Goal: Task Accomplishment & Management: Manage account settings

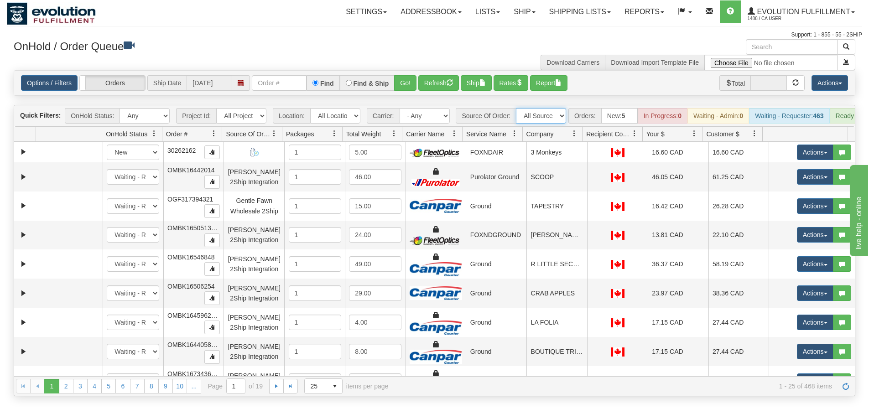
click at [533, 114] on select "All Sources AirBlaster 2Ship Integration Ambler Apparel 2Ship Integration BC [M…" at bounding box center [541, 116] width 50 height 16
select select "[PERSON_NAME] 2Ship Integration"
click at [516, 108] on select "All Sources AirBlaster 2Ship Integration Ambler Apparel 2Ship Integration BC [M…" at bounding box center [541, 116] width 50 height 16
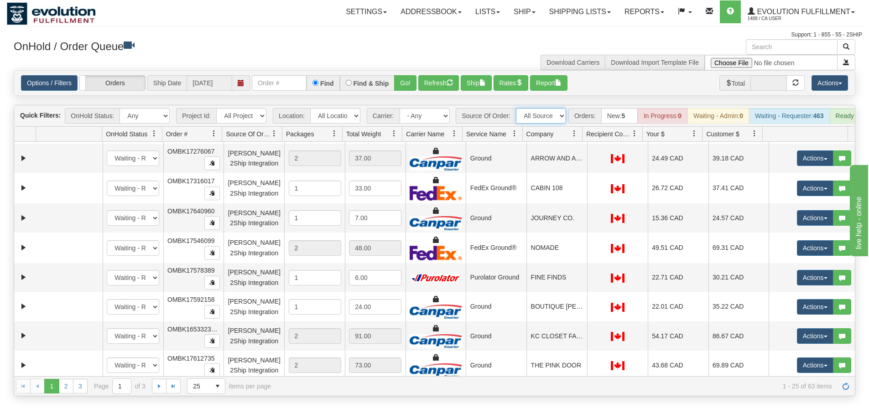
scroll to position [496, 0]
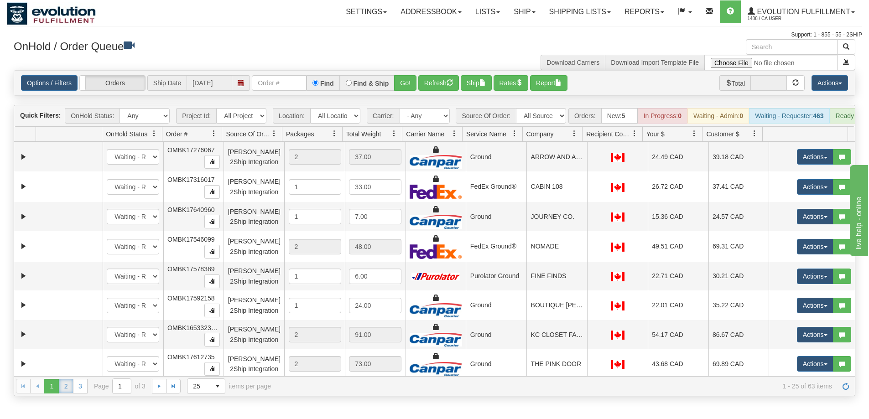
click at [60, 394] on link "2" at bounding box center [66, 386] width 15 height 15
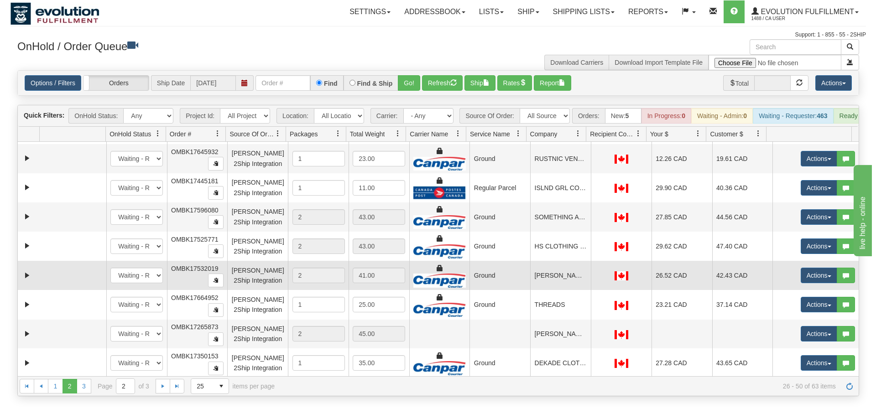
scroll to position [496, 0]
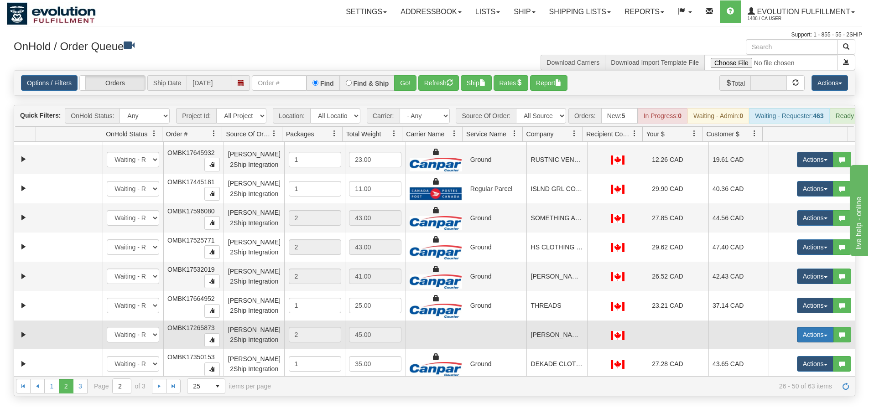
click at [797, 339] on button "Actions" at bounding box center [815, 335] width 37 height 16
click at [773, 356] on span "Open" at bounding box center [780, 352] width 22 height 7
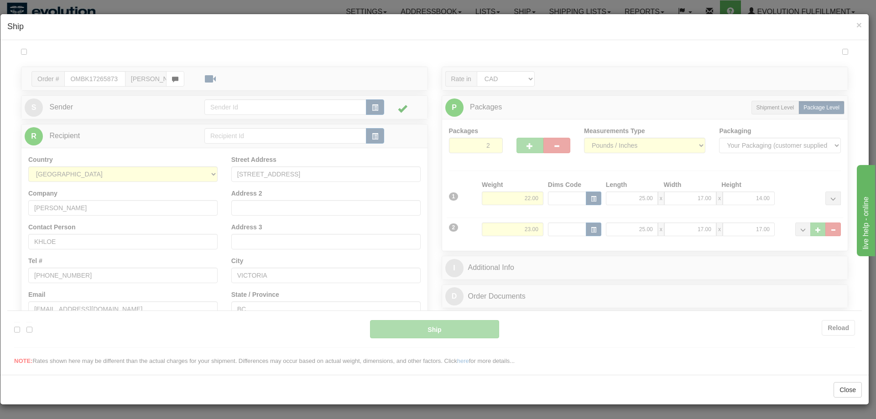
scroll to position [0, 0]
type input "10:23"
type input "16:00"
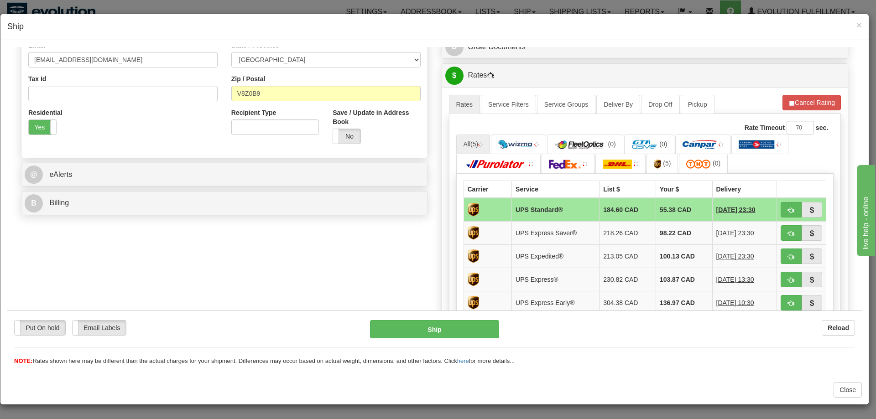
scroll to position [304, 0]
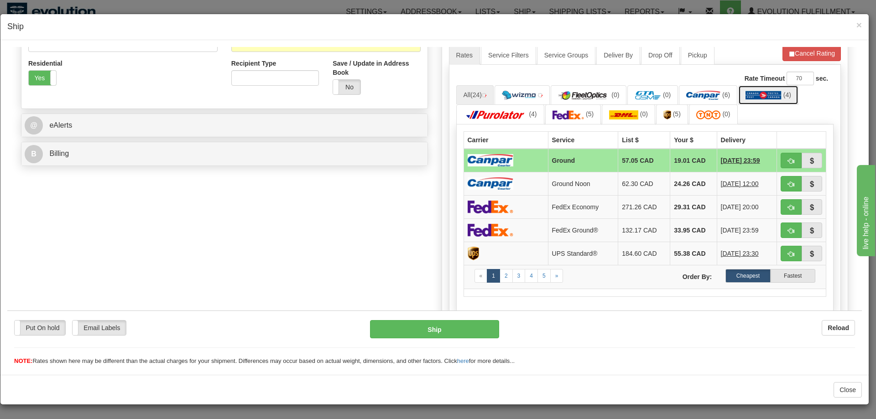
click at [782, 101] on link "(4)" at bounding box center [768, 95] width 60 height 20
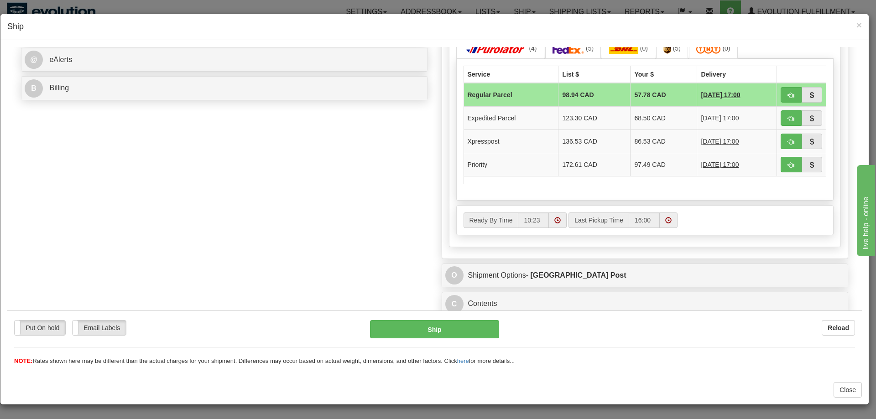
scroll to position [372, 0]
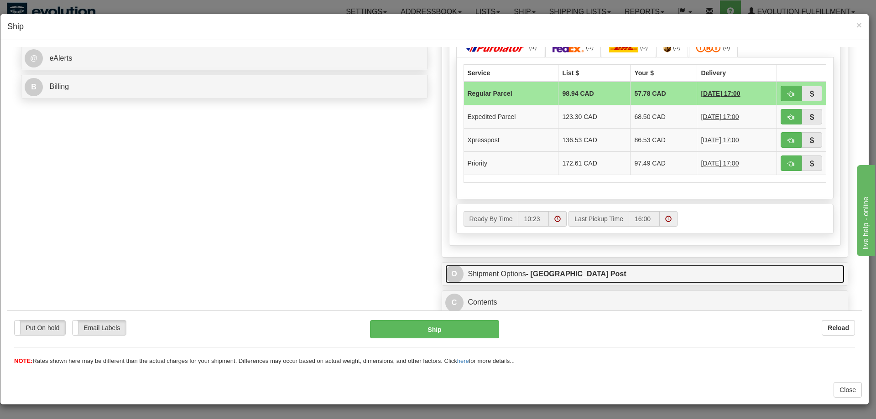
click at [534, 279] on link "O Shipment Options - [GEOGRAPHIC_DATA] Post" at bounding box center [645, 274] width 400 height 19
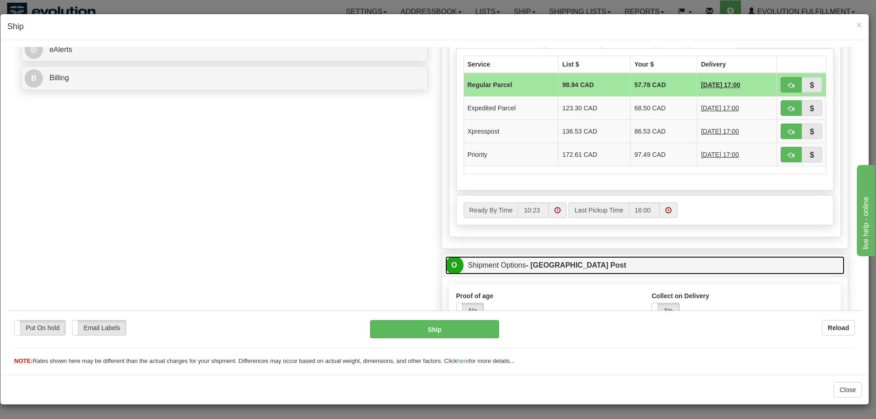
scroll to position [296, 0]
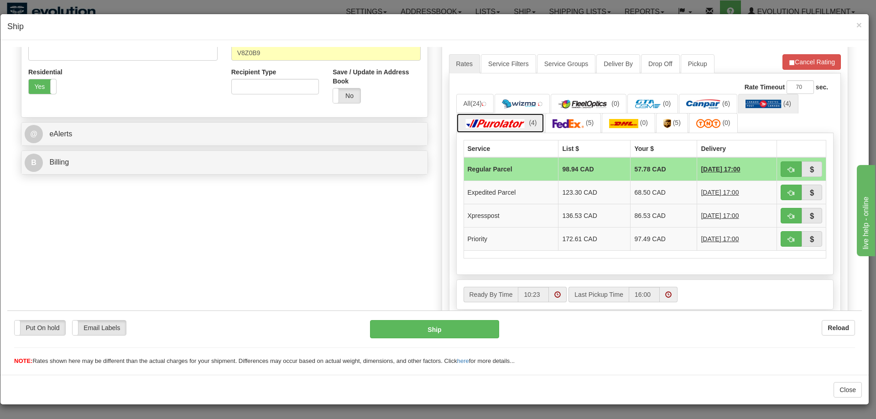
click at [539, 129] on link "(4)" at bounding box center [500, 123] width 88 height 20
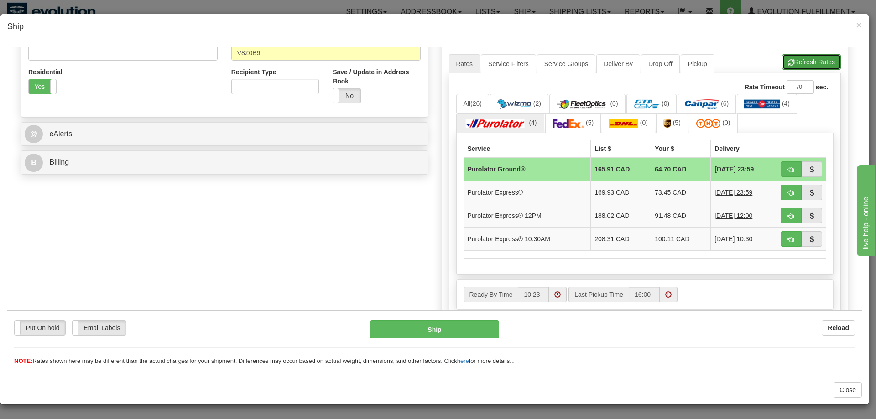
click at [800, 62] on button "Refresh Rates" at bounding box center [811, 62] width 59 height 16
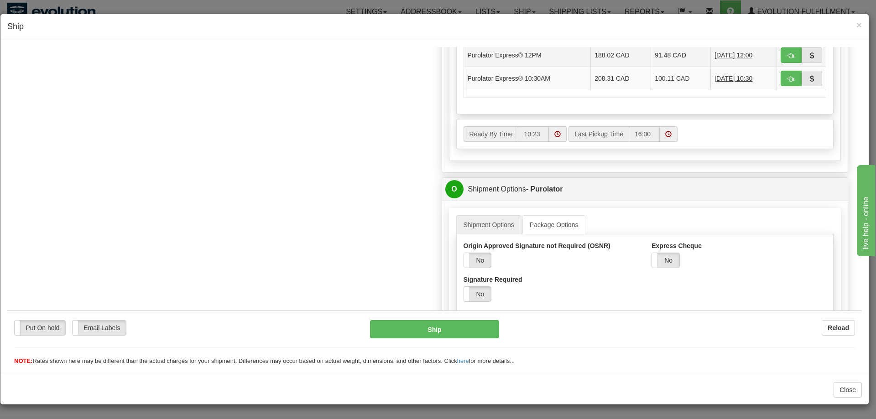
scroll to position [600, 0]
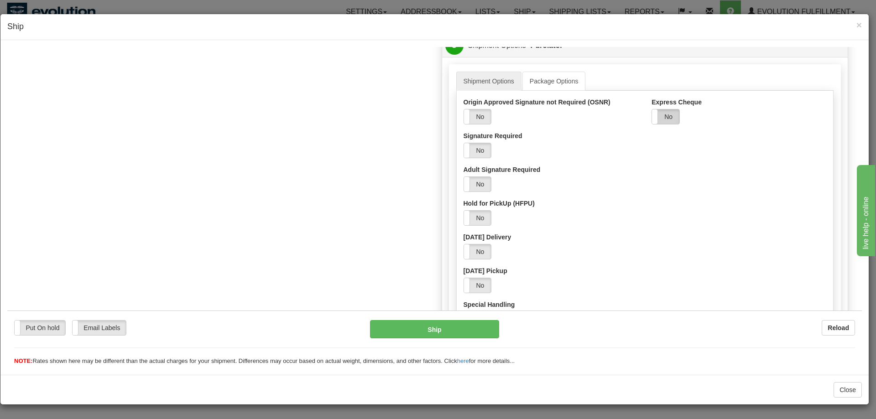
click at [658, 118] on label "No" at bounding box center [665, 116] width 27 height 15
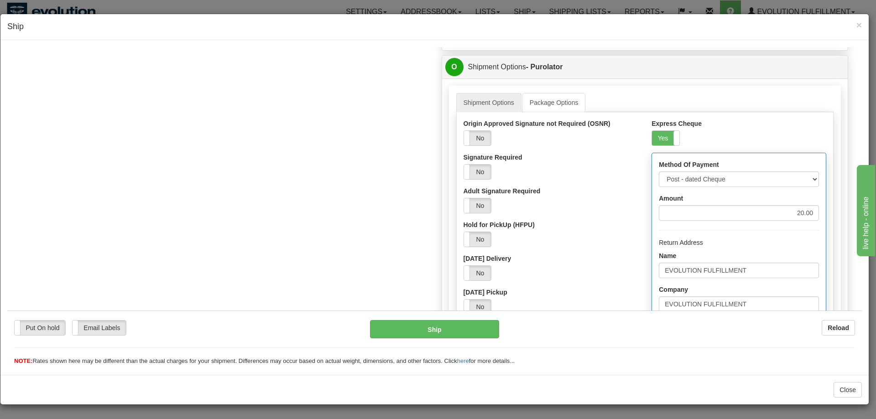
scroll to position [274, 0]
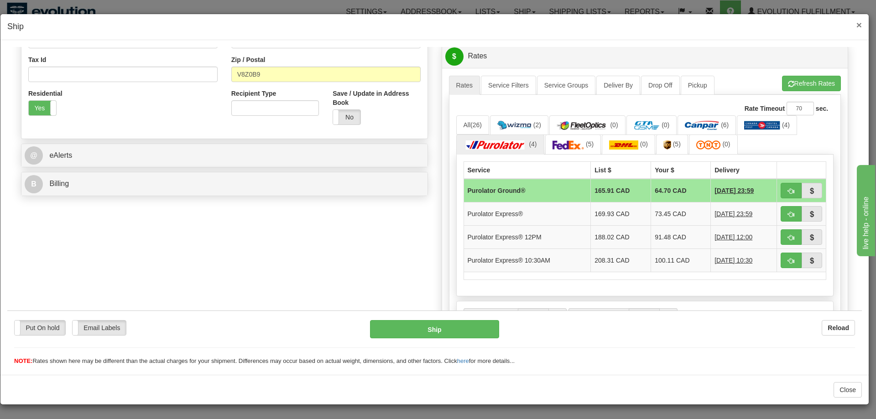
click at [859, 25] on span "×" at bounding box center [858, 25] width 5 height 10
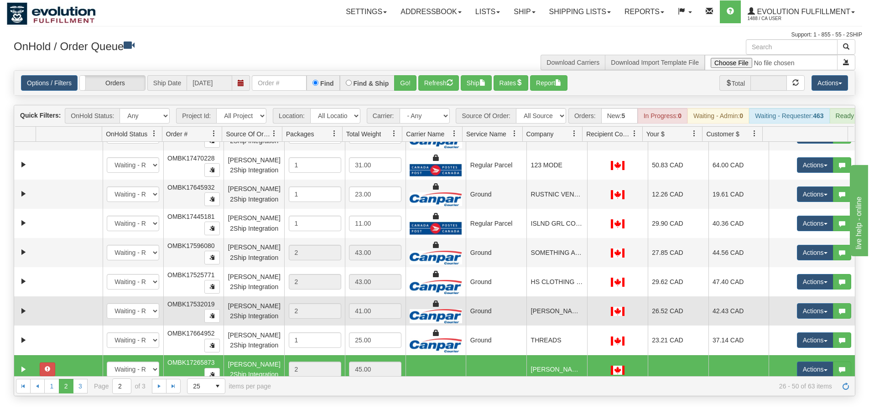
scroll to position [496, 0]
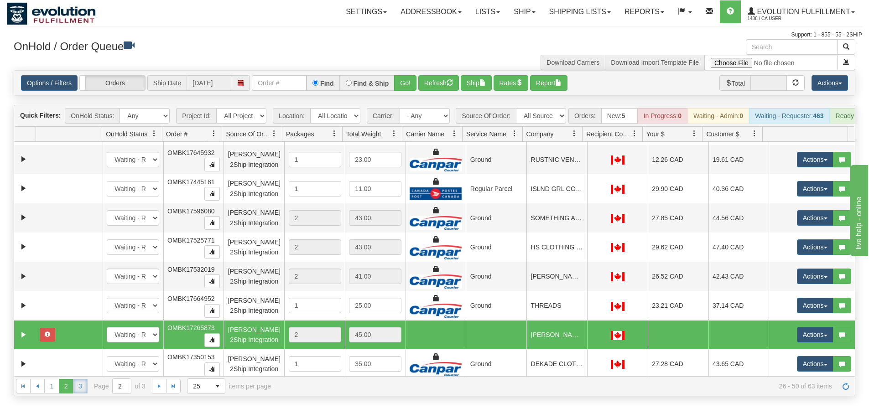
click at [82, 394] on link "3" at bounding box center [80, 386] width 15 height 15
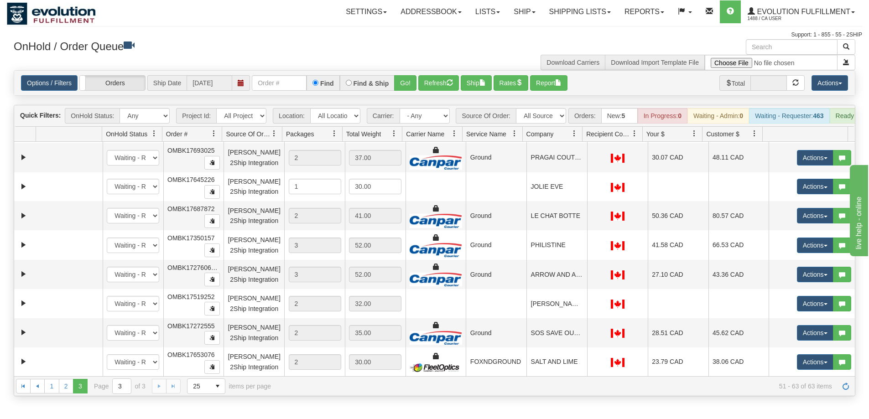
scroll to position [144, 0]
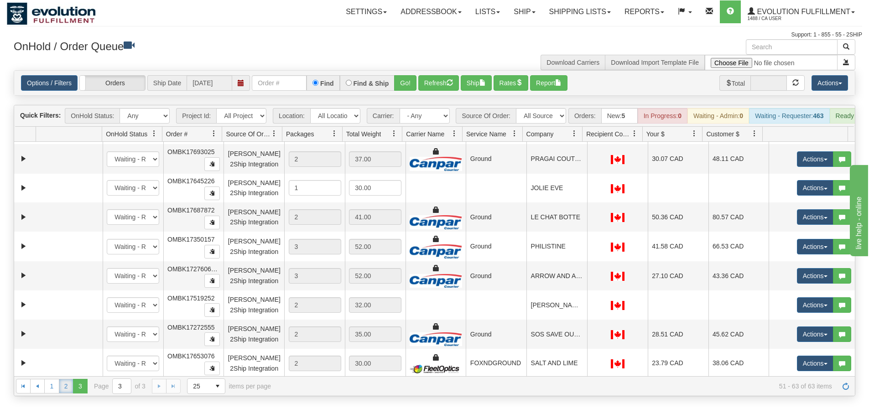
click at [63, 392] on link "2" at bounding box center [66, 386] width 15 height 15
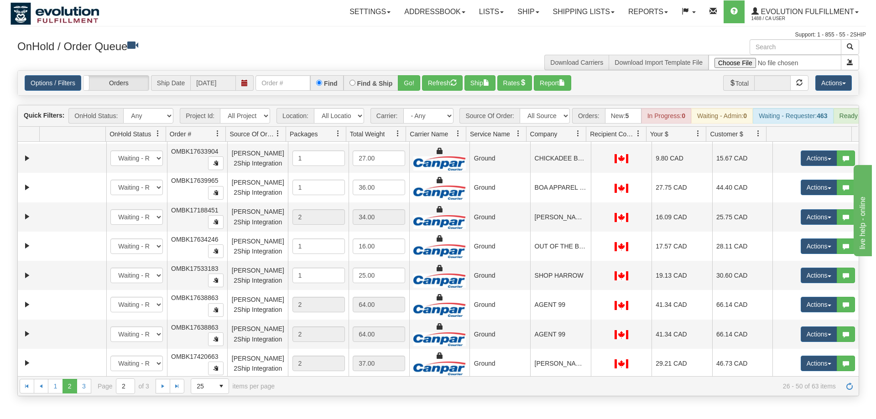
scroll to position [496, 0]
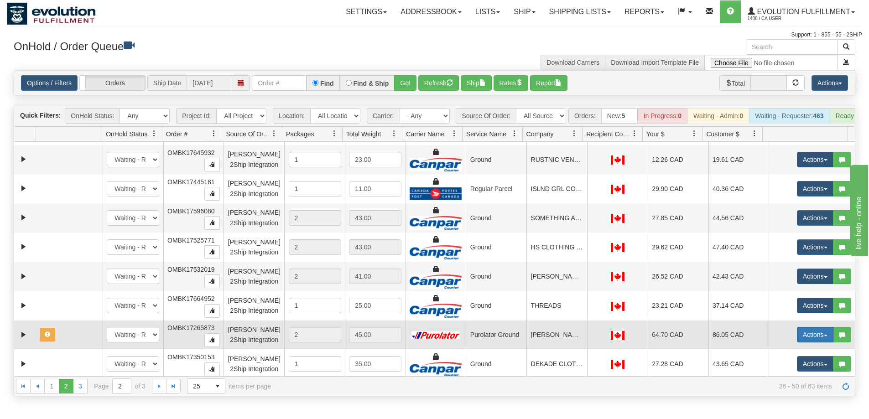
click at [805, 336] on button "Actions" at bounding box center [815, 335] width 37 height 16
click at [776, 356] on span "Open" at bounding box center [780, 352] width 22 height 7
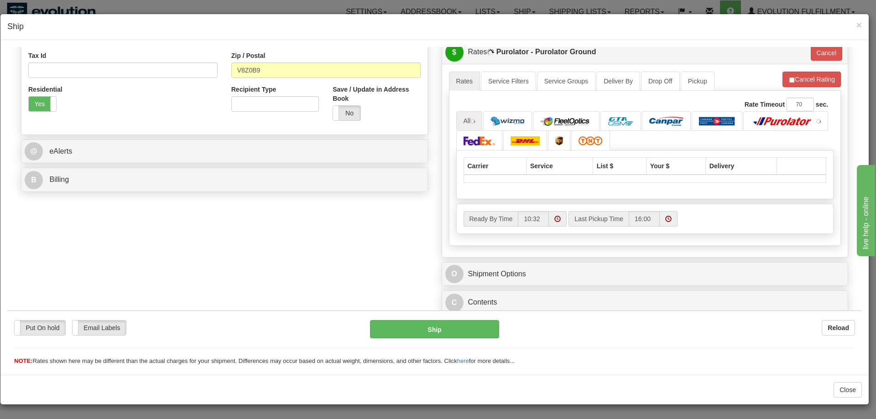
scroll to position [279, 0]
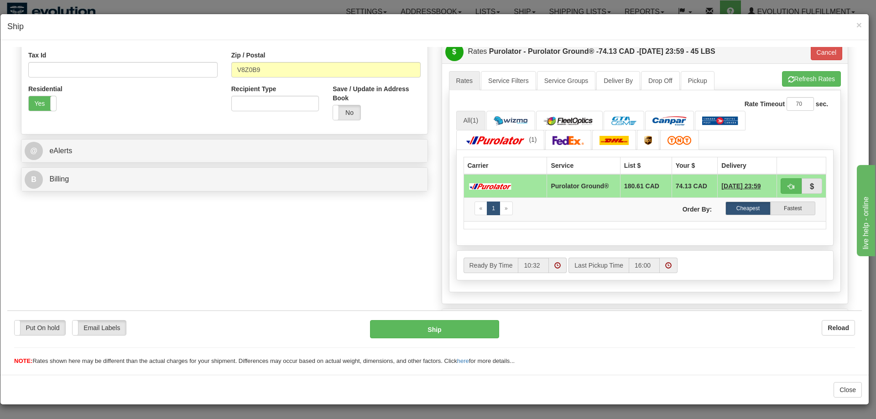
click at [517, 276] on div "Ready By Time 10:32 Last Pickup Time 16:00" at bounding box center [645, 264] width 377 height 29
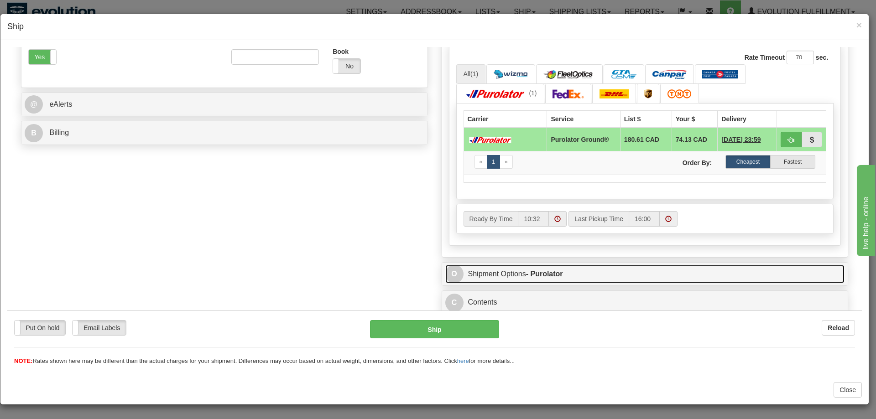
click at [539, 268] on link "O Shipment Options - Purolator" at bounding box center [645, 274] width 400 height 19
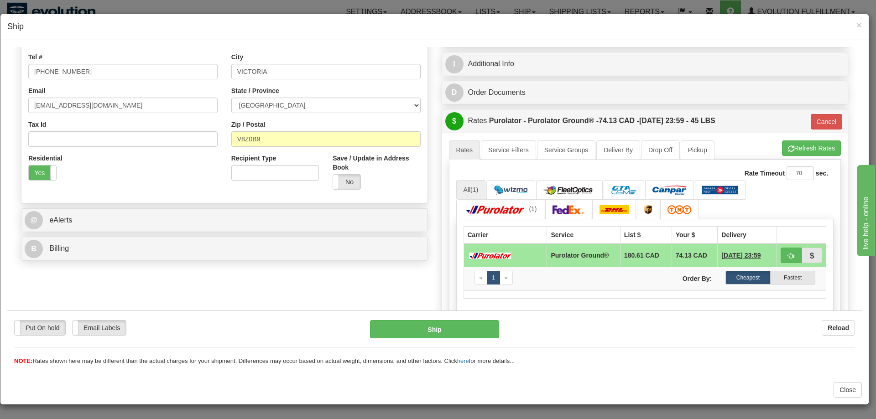
scroll to position [187, 0]
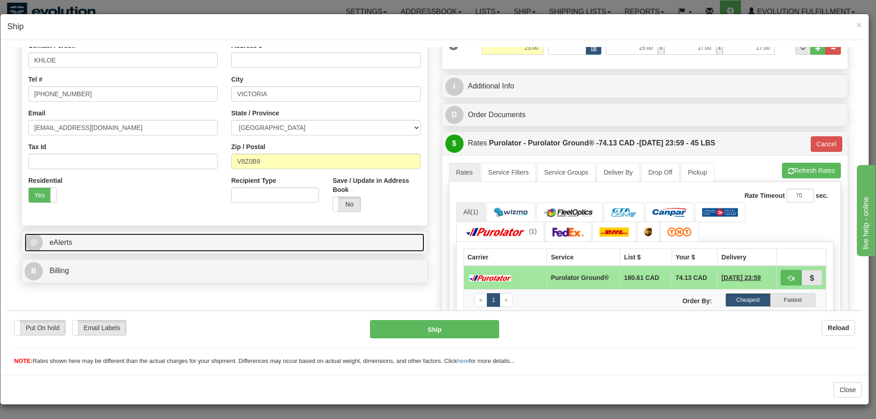
click at [208, 246] on link "@ eAlerts" at bounding box center [225, 242] width 400 height 19
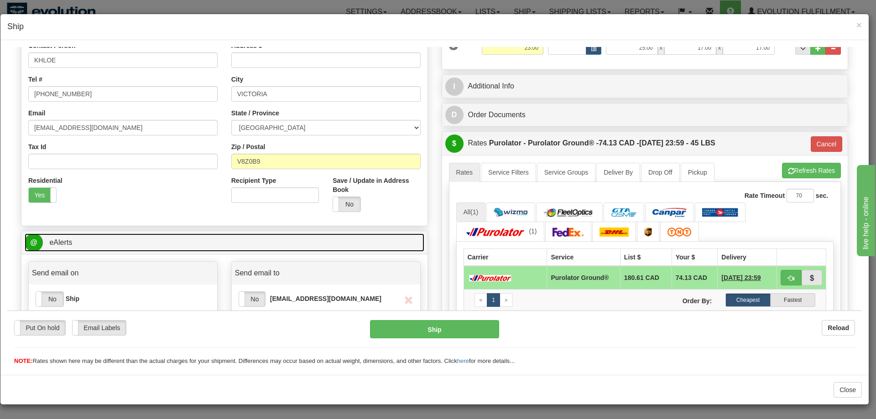
click at [194, 246] on link "@ eAlerts" at bounding box center [225, 242] width 400 height 19
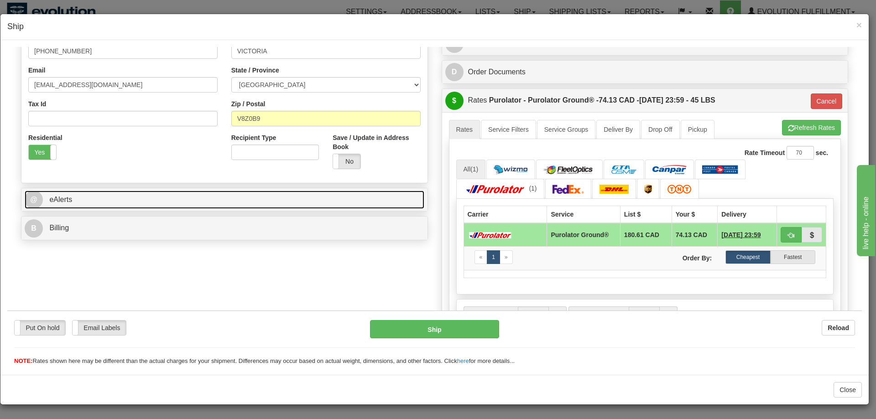
scroll to position [263, 0]
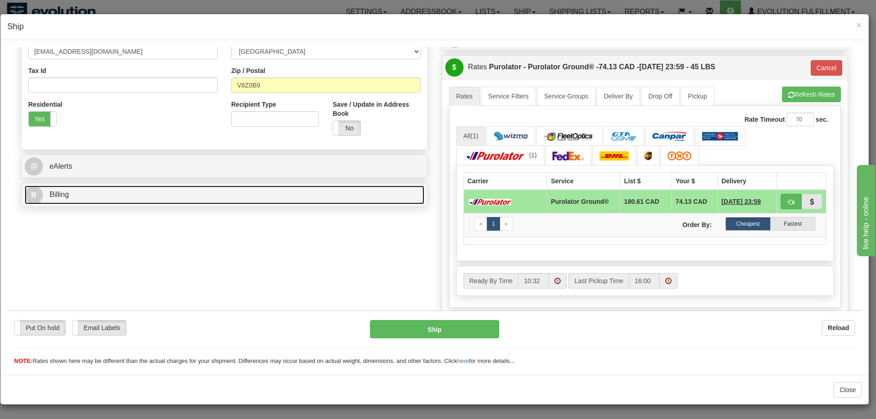
click at [108, 188] on link "B Billing" at bounding box center [225, 194] width 400 height 19
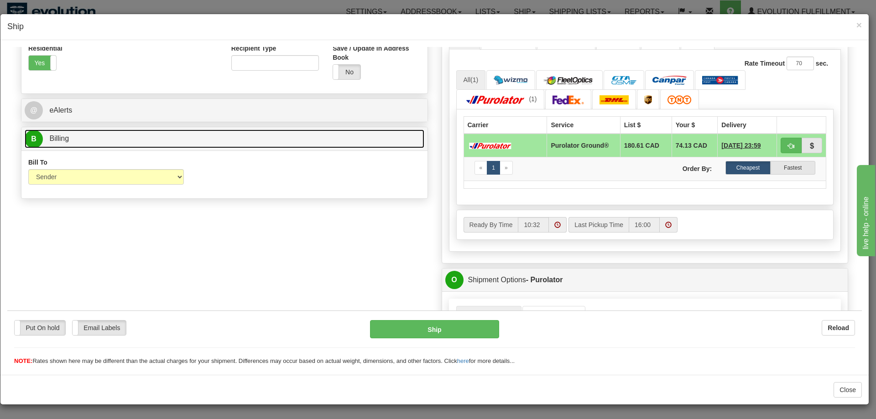
scroll to position [339, 0]
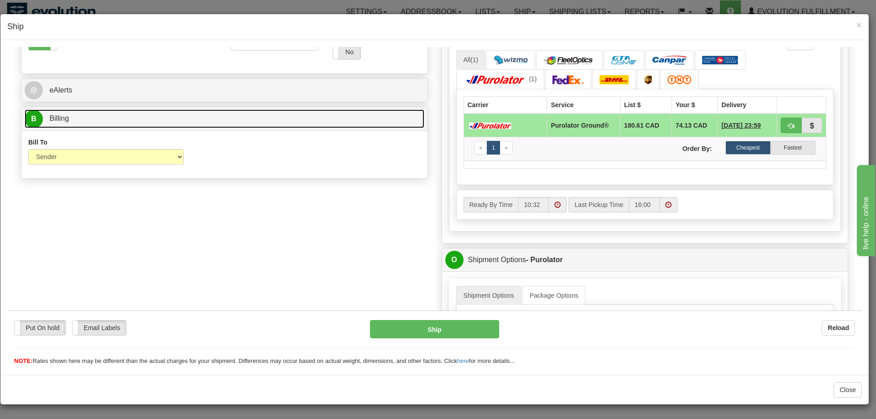
click at [120, 121] on link "B Billing" at bounding box center [225, 118] width 400 height 19
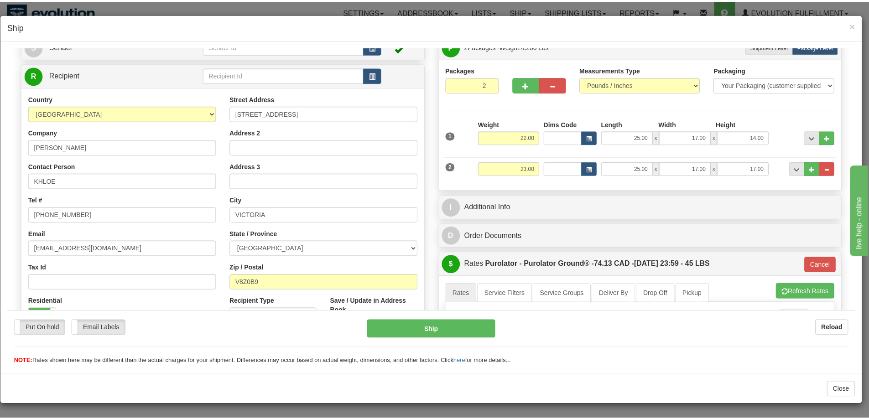
scroll to position [0, 0]
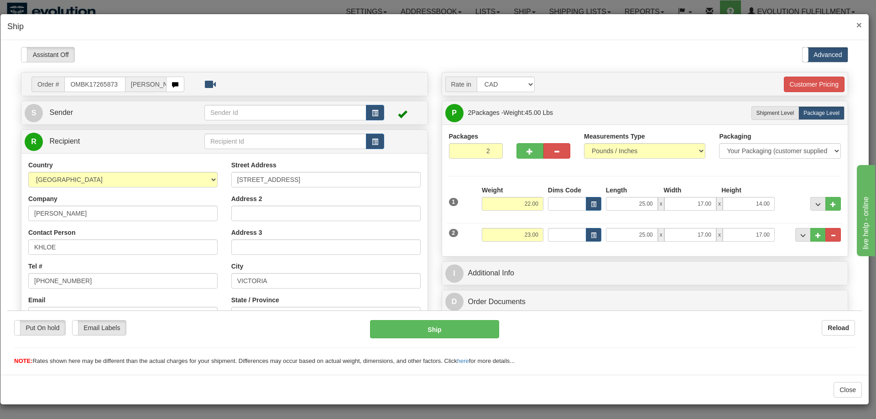
click at [858, 25] on span "×" at bounding box center [858, 25] width 5 height 10
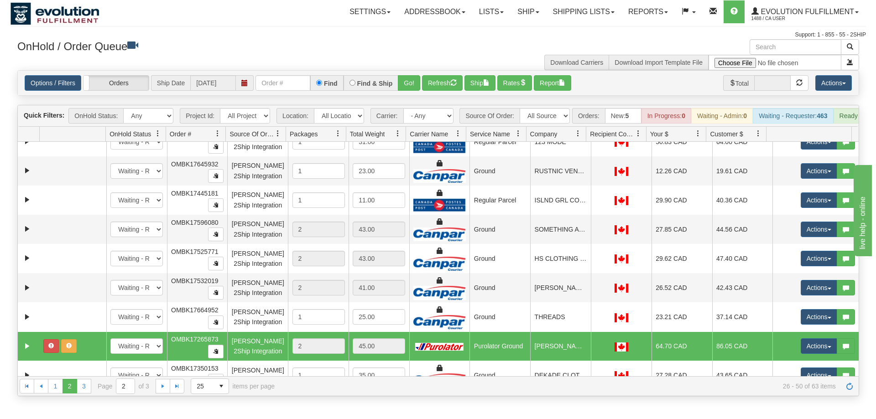
scroll to position [496, 0]
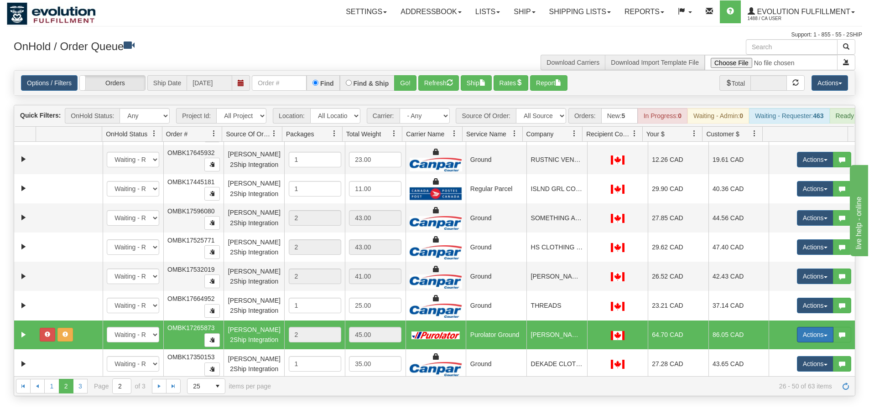
click at [815, 338] on button "Actions" at bounding box center [815, 335] width 37 height 16
click at [770, 356] on span "Open" at bounding box center [780, 352] width 22 height 7
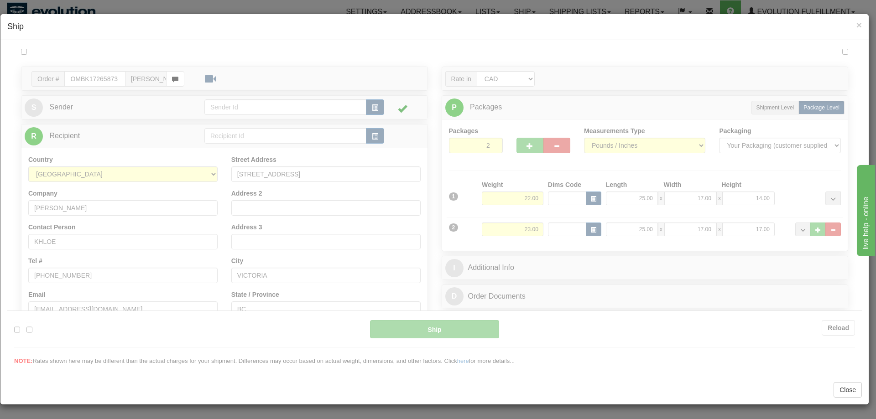
scroll to position [0, 0]
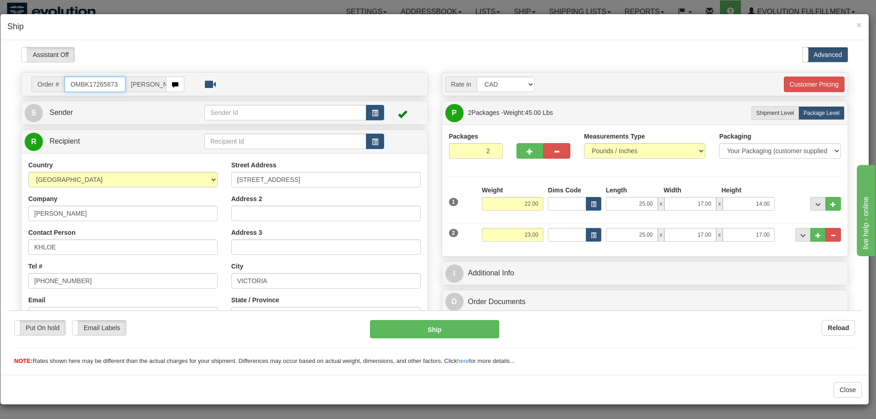
type input "260"
type input "10:37"
type input "16:00"
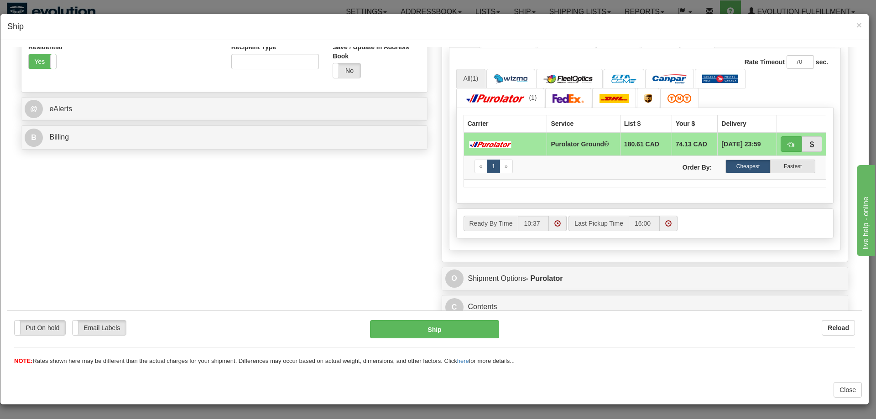
scroll to position [326, 0]
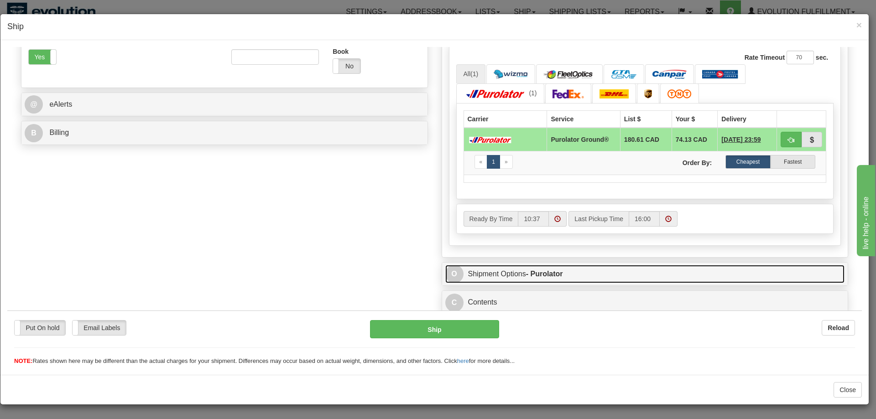
click at [557, 271] on strong "- Purolator" at bounding box center [544, 274] width 37 height 8
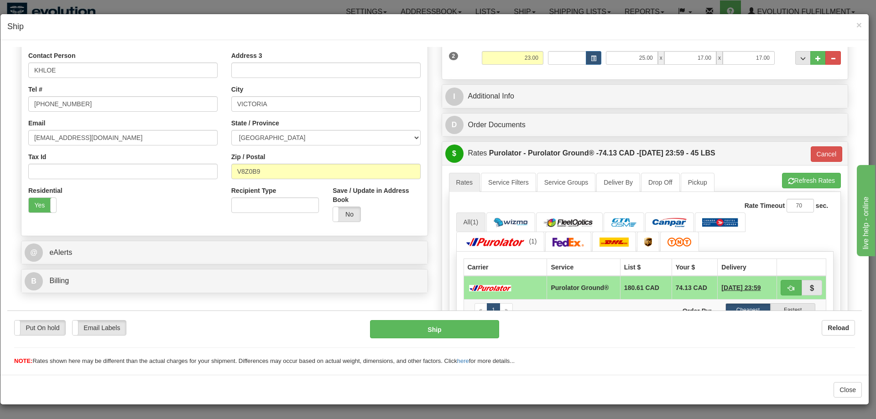
scroll to position [174, 0]
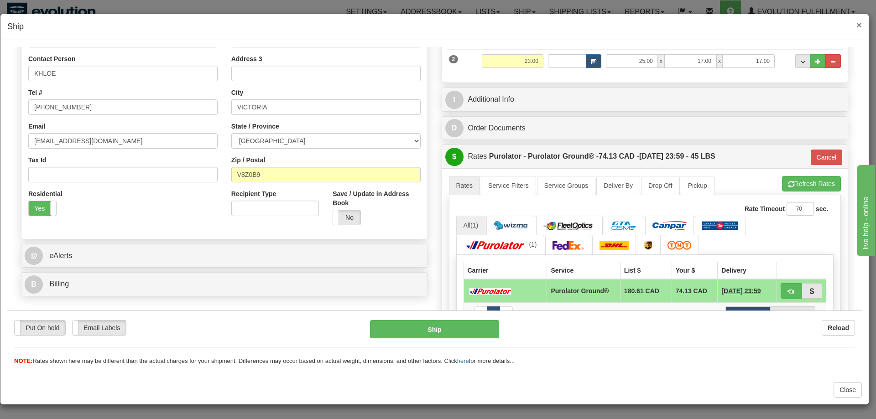
click at [861, 25] on span "×" at bounding box center [858, 25] width 5 height 10
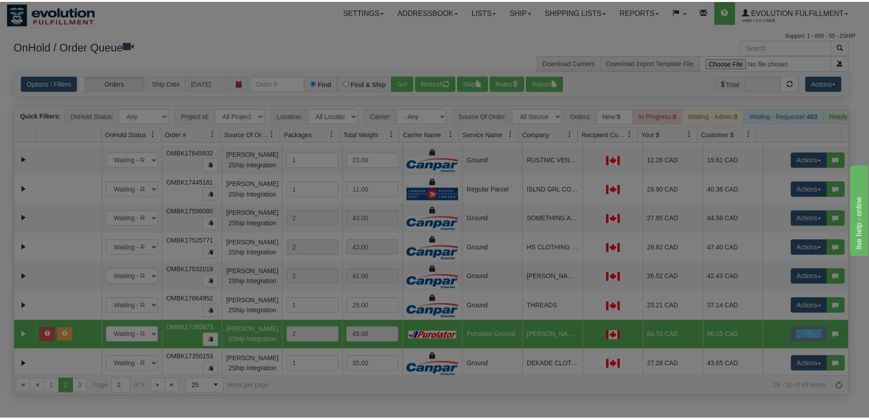
scroll to position [0, 0]
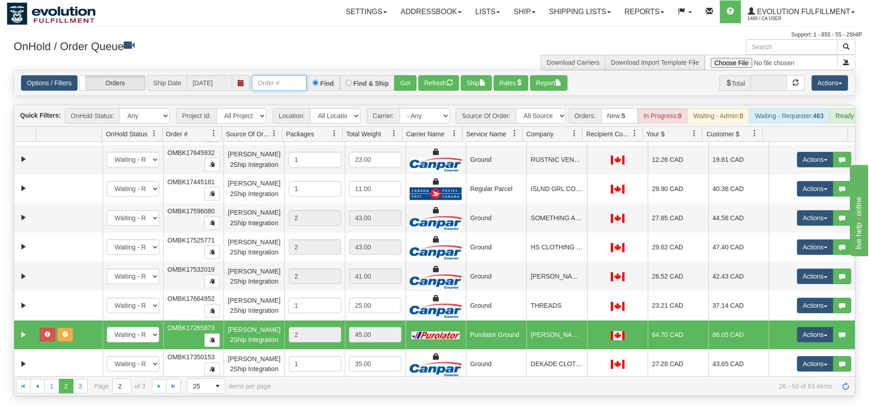
click at [295, 85] on input "text" at bounding box center [279, 83] width 55 height 16
type input "17265873"
click at [401, 89] on button "Go!" at bounding box center [405, 83] width 22 height 16
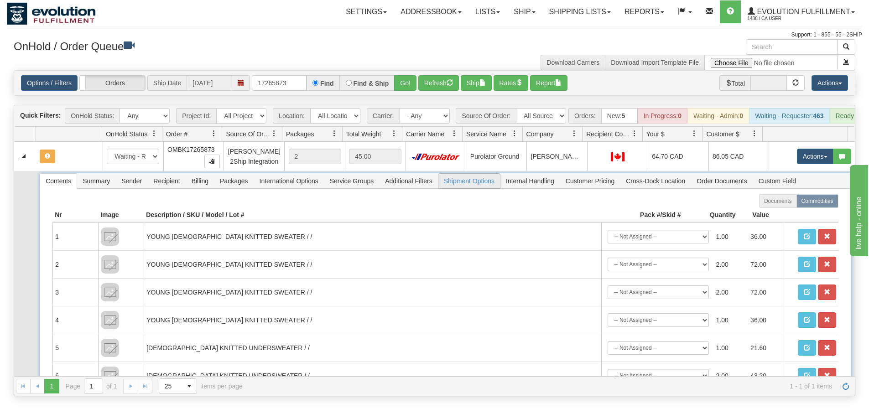
click at [470, 188] on span "Shipment Options" at bounding box center [469, 181] width 62 height 15
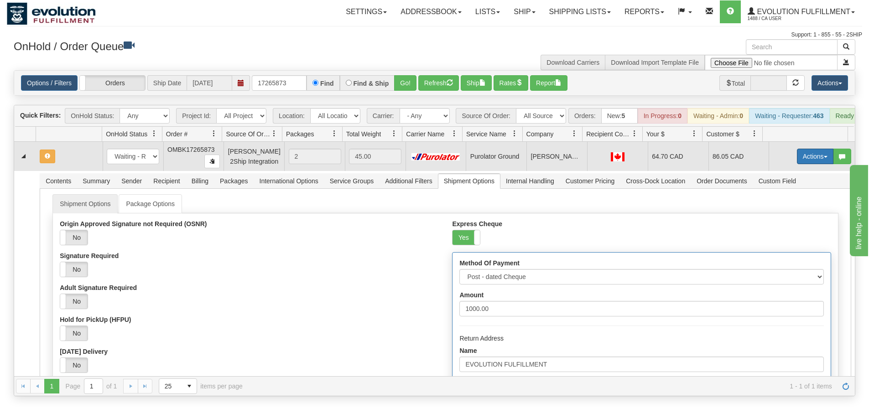
click at [797, 164] on button "Actions" at bounding box center [815, 157] width 37 height 16
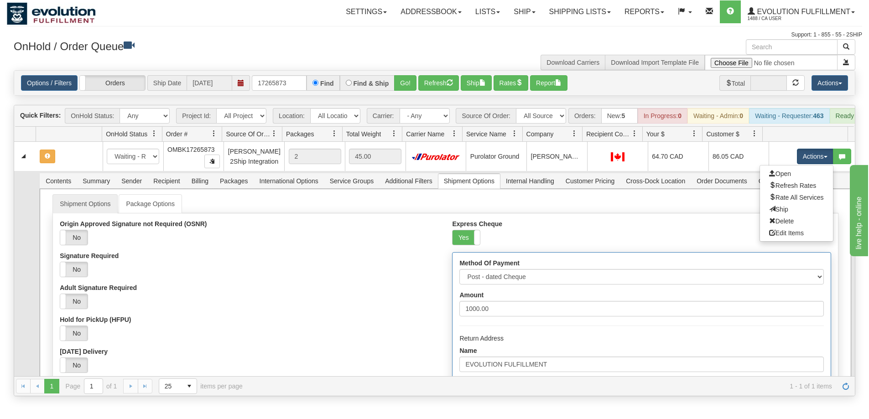
click at [666, 209] on ul "Shipment Options Package Options" at bounding box center [445, 203] width 786 height 19
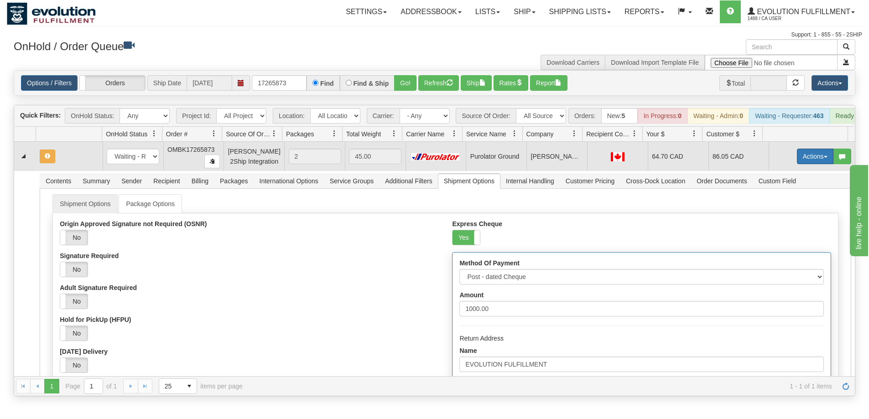
click at [811, 164] on button "Actions" at bounding box center [815, 157] width 37 height 16
click at [781, 177] on span "Open" at bounding box center [780, 173] width 22 height 7
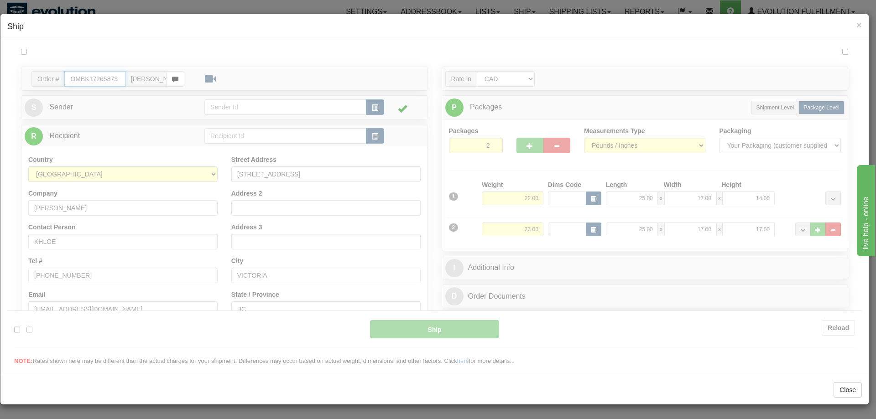
type input "260"
type input "10:39"
type input "16:00"
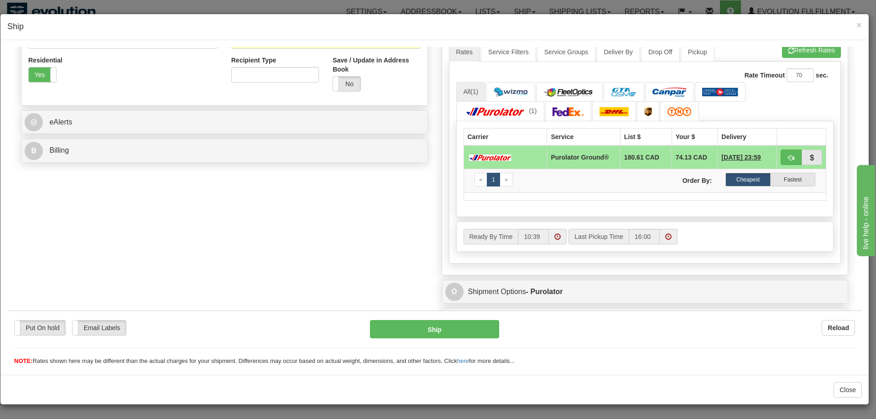
scroll to position [326, 0]
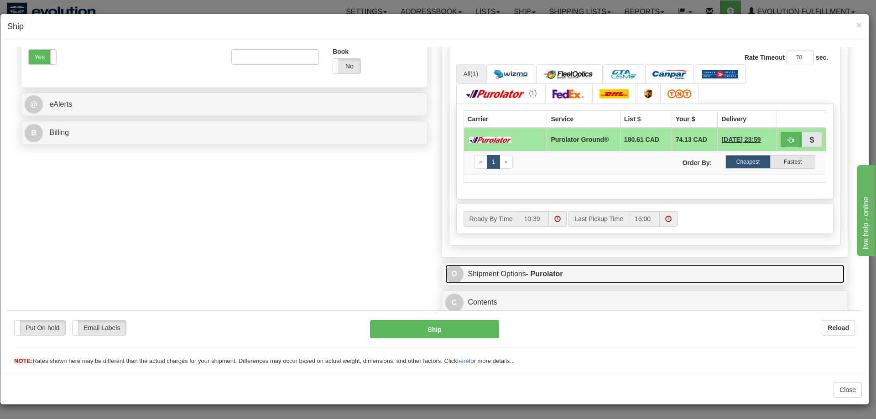
click at [539, 268] on link "O Shipment Options - Purolator" at bounding box center [645, 274] width 400 height 19
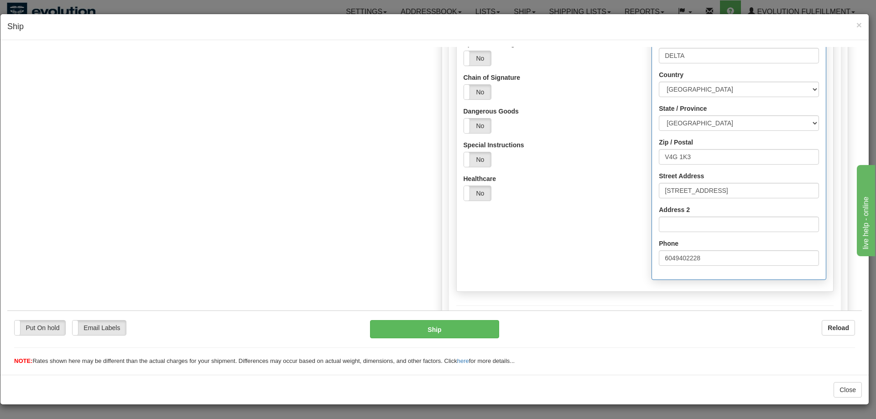
scroll to position [871, 0]
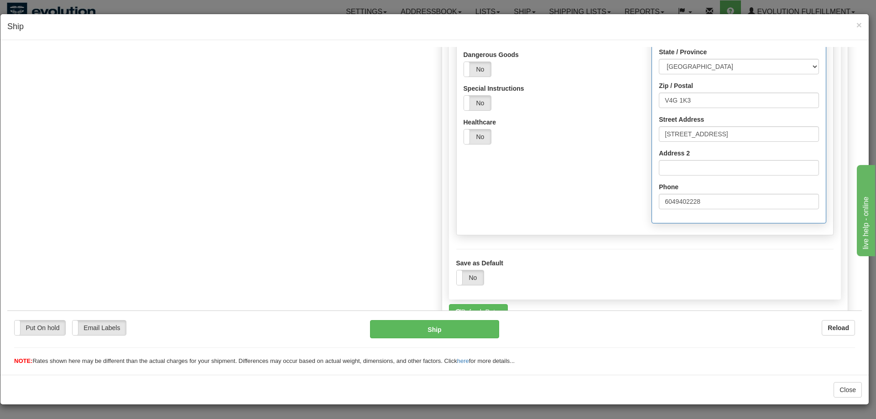
click at [475, 267] on label "Save as Default" at bounding box center [479, 262] width 47 height 9
click at [7, 47] on input "Save as Default" at bounding box center [7, 47] width 0 height 0
click at [465, 281] on label "No" at bounding box center [470, 277] width 27 height 15
click at [478, 273] on span at bounding box center [484, 277] width 12 height 15
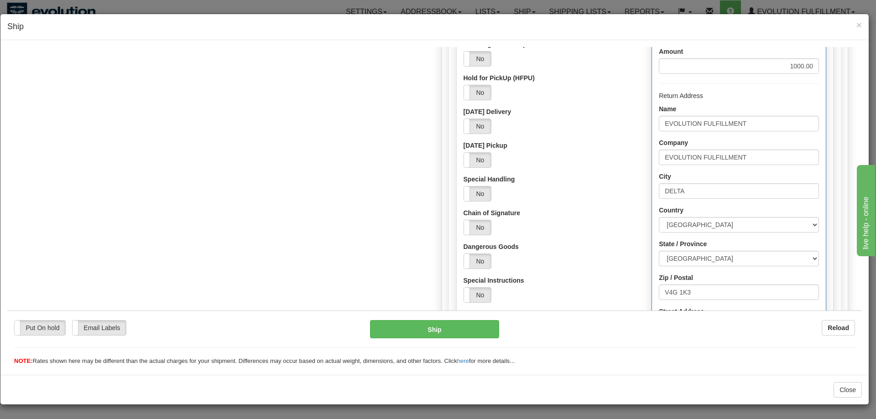
scroll to position [532, 0]
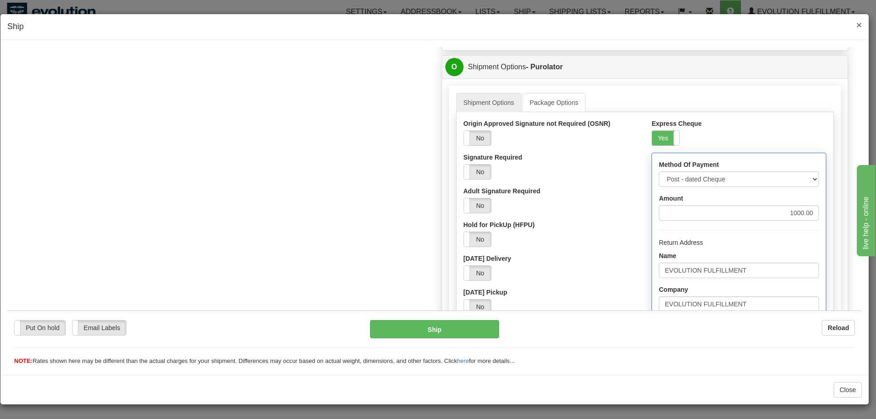
click at [859, 24] on span "×" at bounding box center [858, 25] width 5 height 10
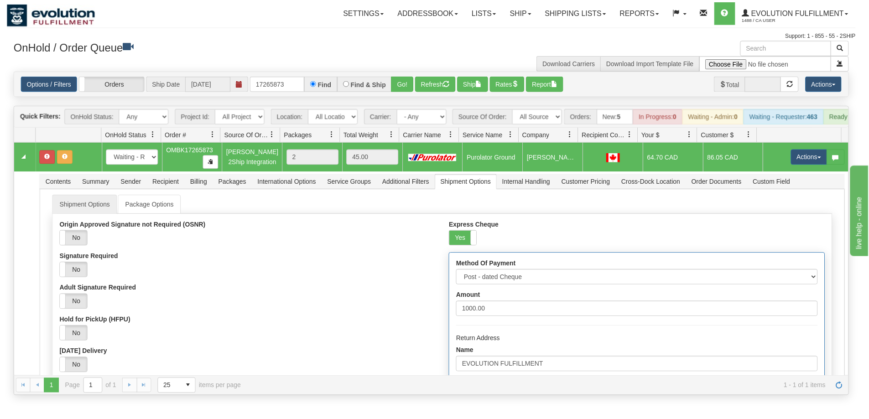
scroll to position [0, 0]
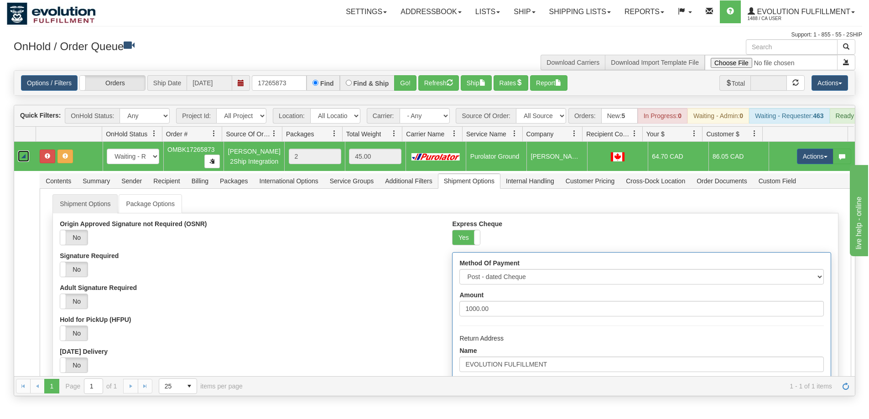
click at [27, 161] on link "Collapse" at bounding box center [23, 156] width 11 height 11
